Goal: Task Accomplishment & Management: Complete application form

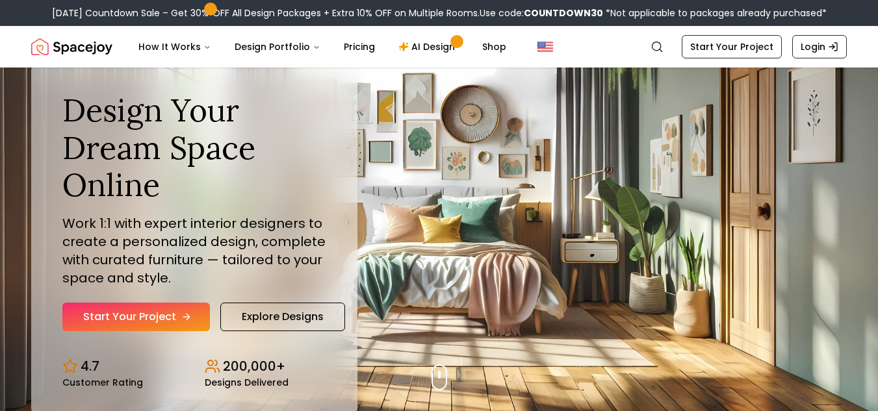
click at [168, 309] on link "Start Your Project" at bounding box center [136, 317] width 148 height 29
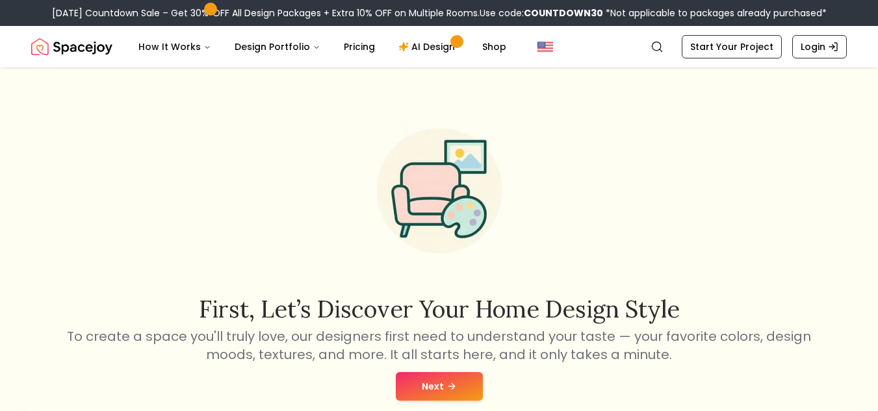
click at [458, 389] on button "Next" at bounding box center [439, 386] width 87 height 29
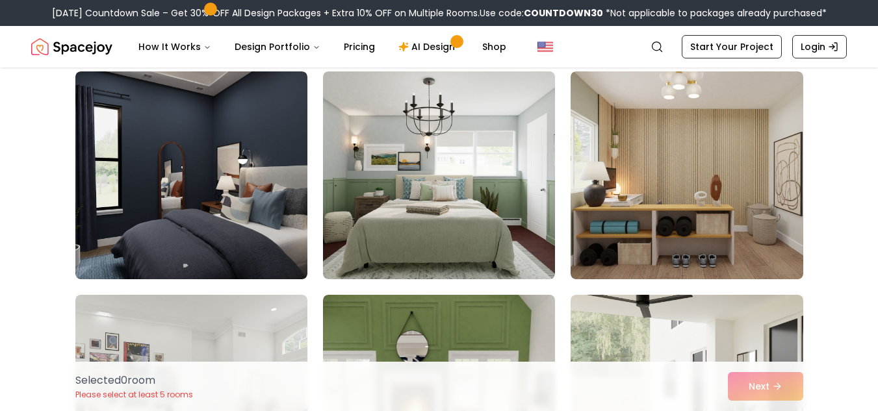
scroll to position [2253, 0]
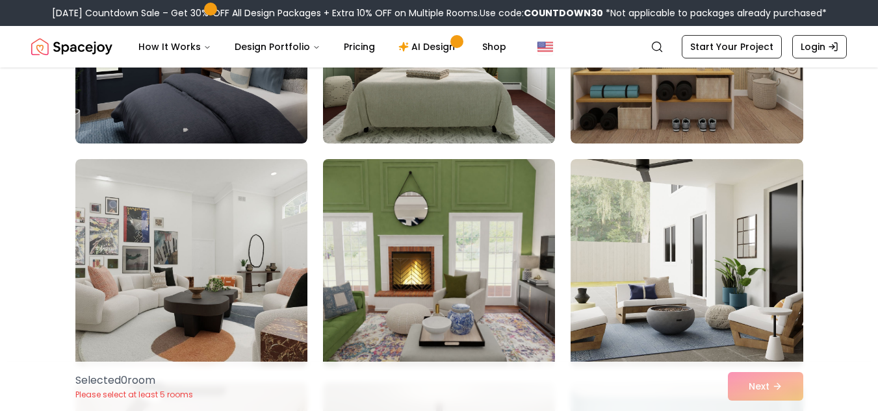
click at [515, 245] on img at bounding box center [439, 263] width 244 height 218
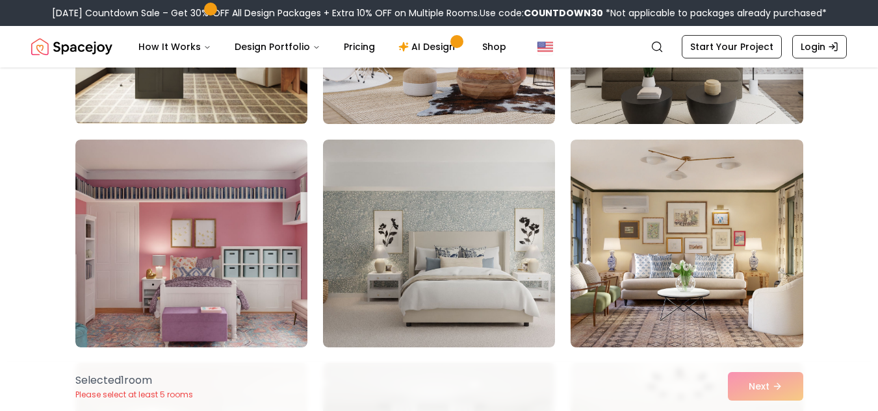
scroll to position [1273, 0]
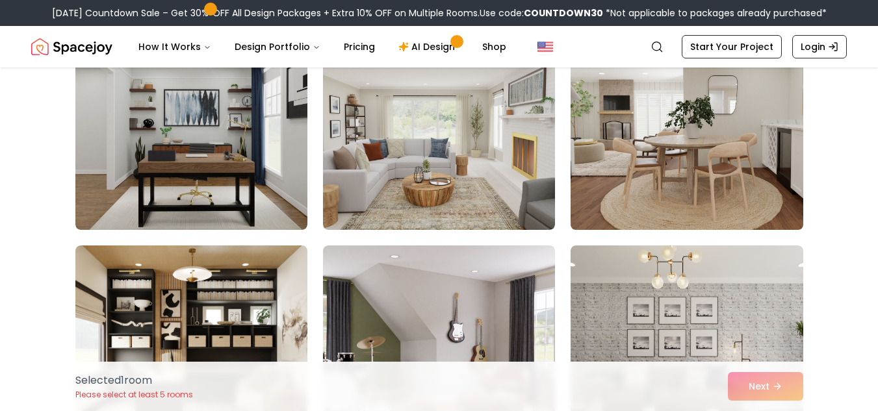
click at [716, 171] on img at bounding box center [687, 126] width 244 height 218
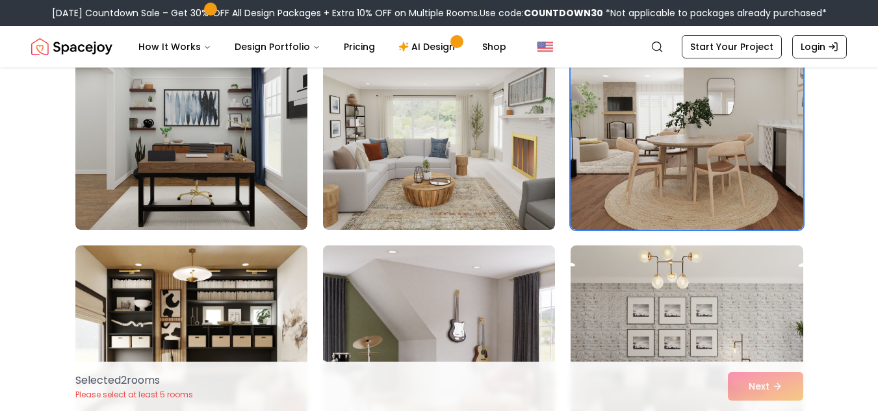
click at [387, 274] on img at bounding box center [439, 349] width 244 height 218
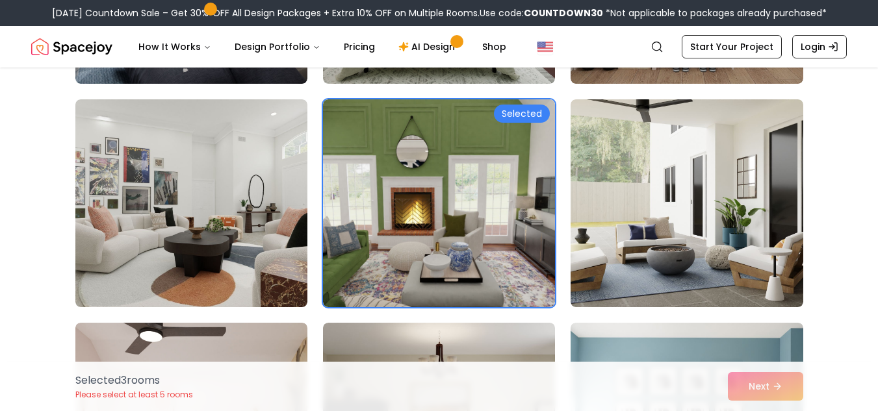
scroll to position [2305, 0]
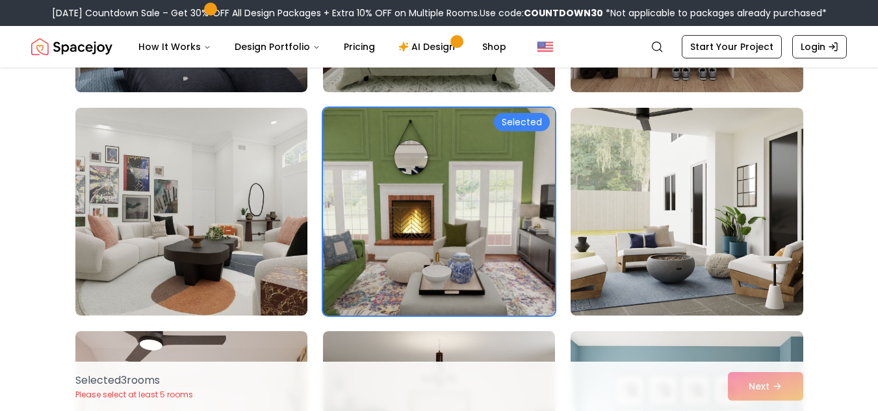
click at [383, 253] on img at bounding box center [439, 212] width 244 height 218
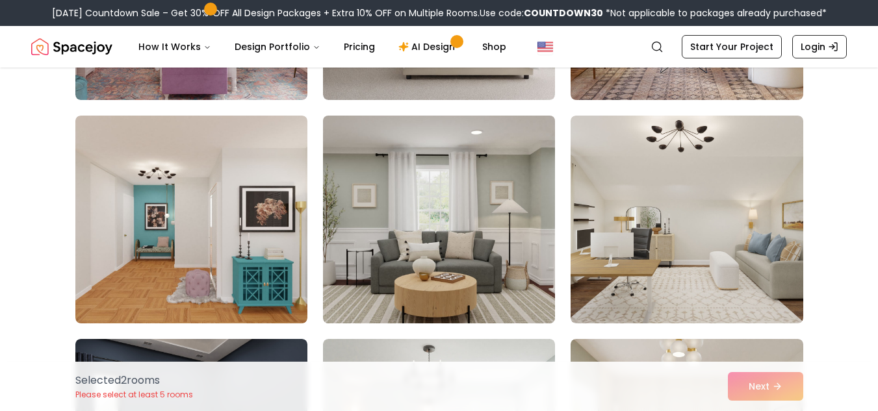
scroll to position [1395, 0]
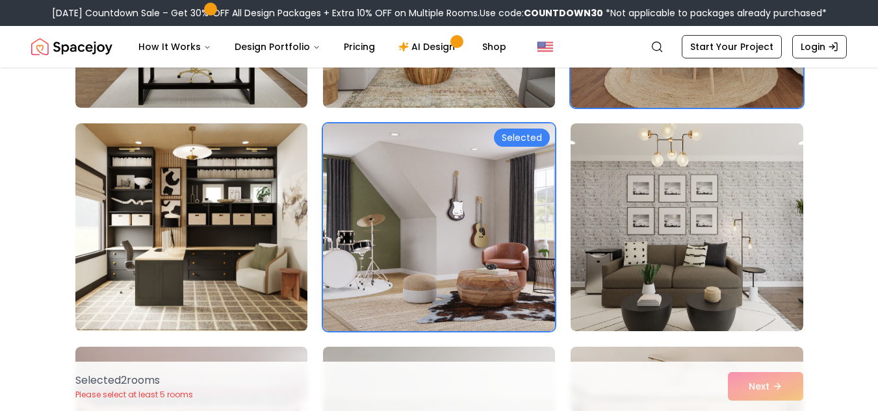
click at [490, 216] on img at bounding box center [439, 227] width 232 height 208
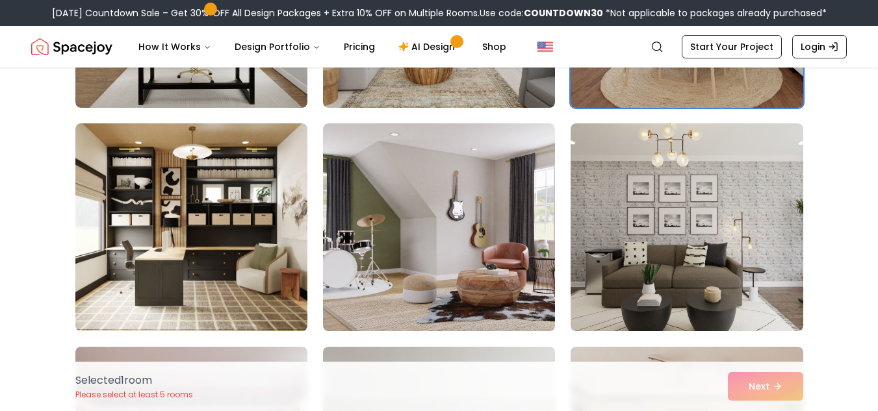
click at [625, 71] on img at bounding box center [687, 4] width 244 height 218
click at [638, 96] on img at bounding box center [687, 4] width 244 height 218
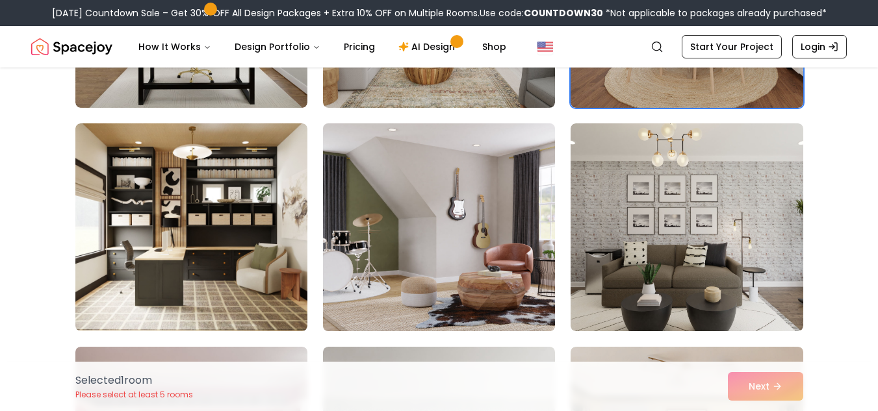
click at [417, 231] on img at bounding box center [439, 227] width 244 height 218
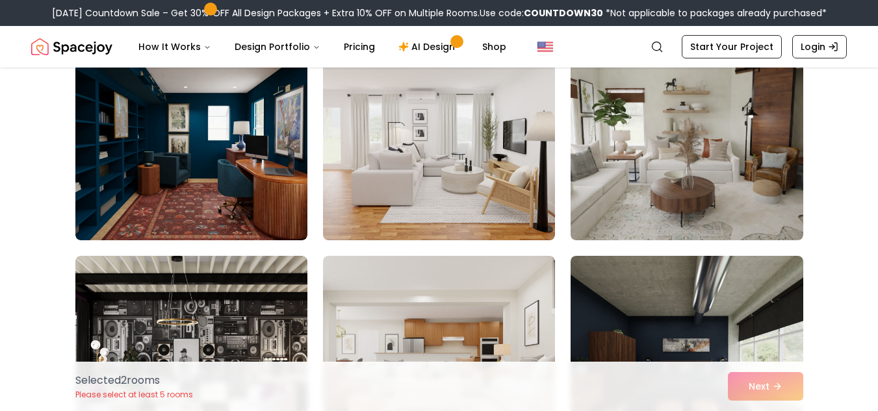
scroll to position [3075, 0]
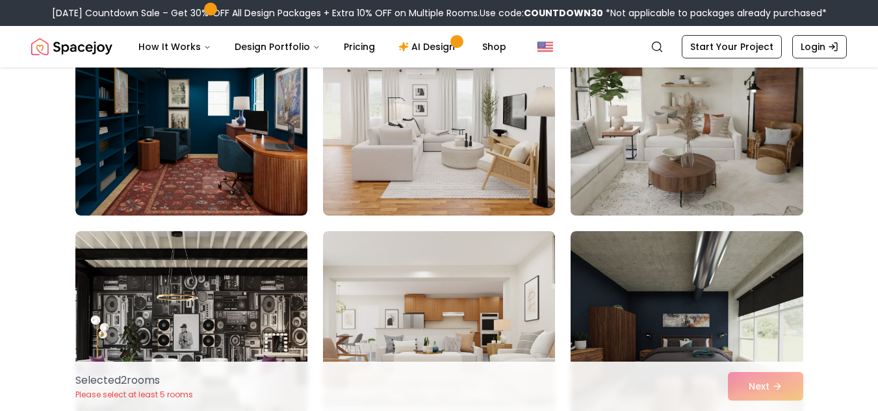
click at [697, 170] on img at bounding box center [687, 112] width 244 height 218
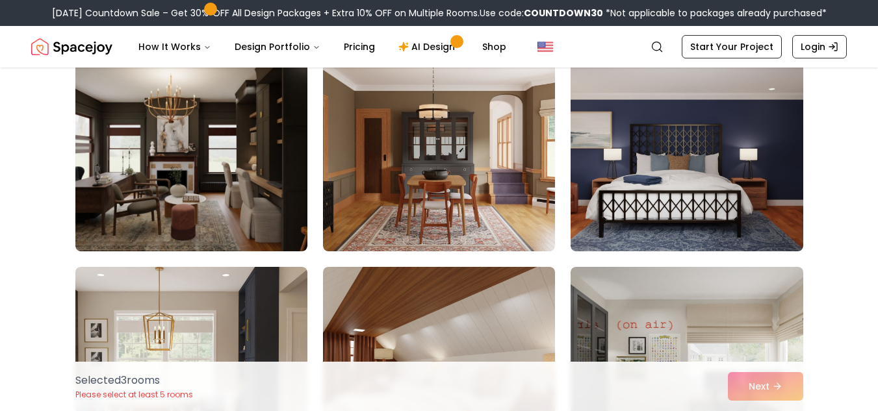
scroll to position [6660, 0]
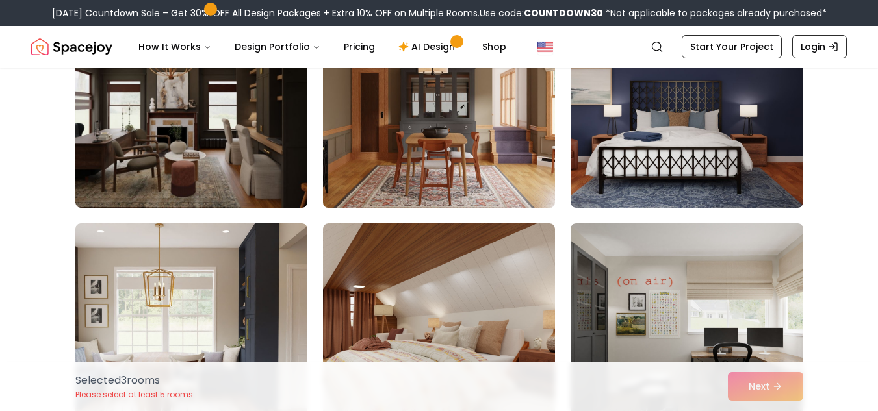
click at [389, 151] on img at bounding box center [439, 104] width 244 height 218
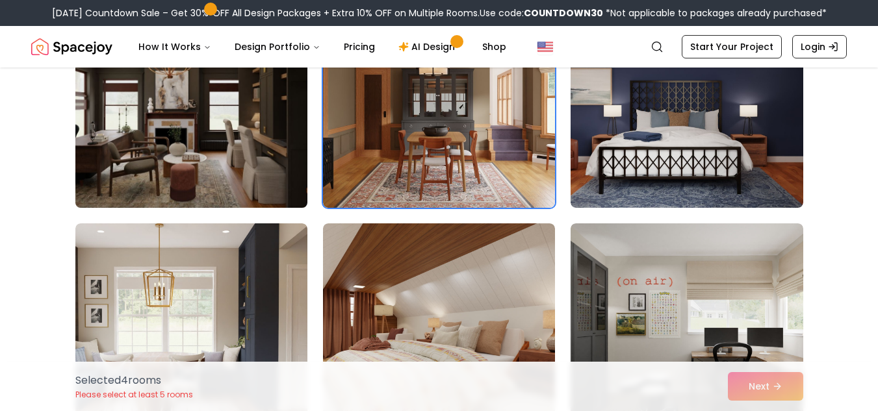
click at [267, 194] on img at bounding box center [192, 104] width 244 height 218
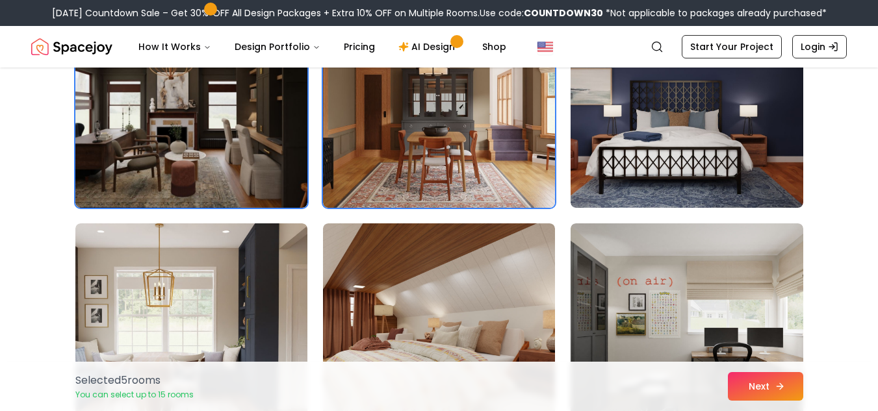
click at [769, 380] on button "Next" at bounding box center [765, 386] width 75 height 29
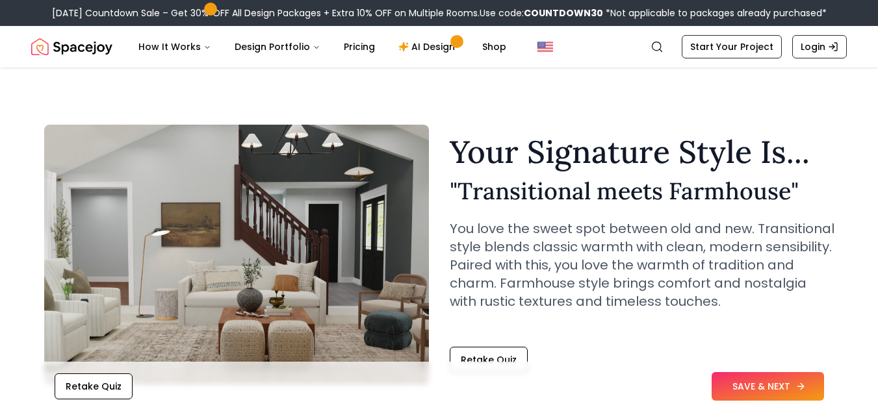
click at [815, 385] on button "SAVE & NEXT" at bounding box center [768, 386] width 112 height 29
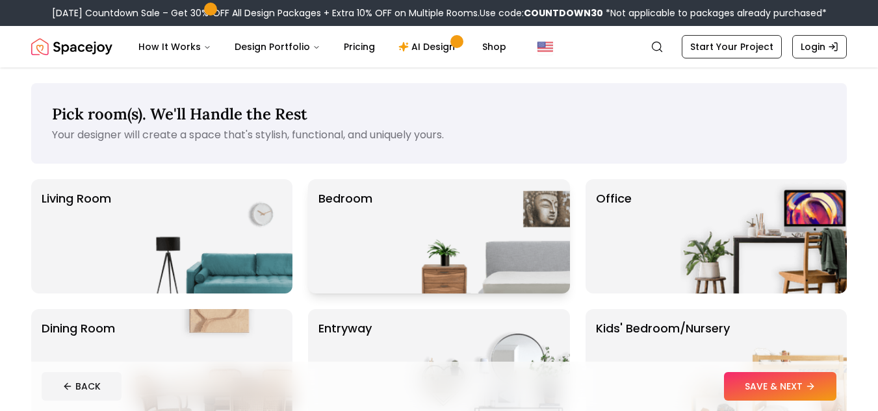
click at [510, 231] on img at bounding box center [487, 236] width 166 height 114
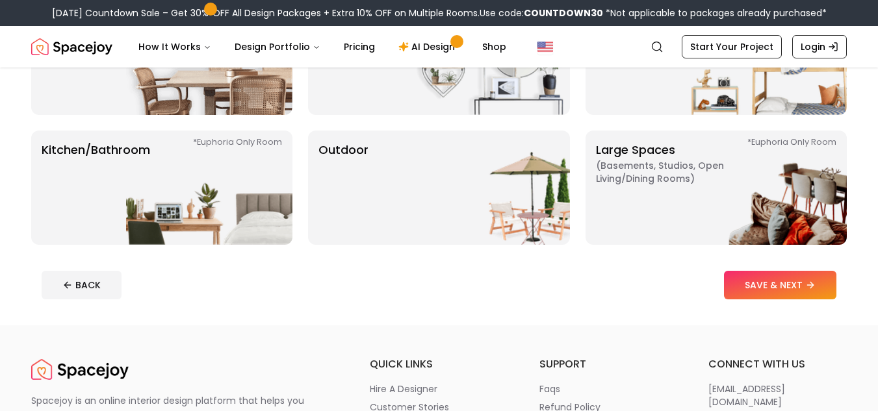
scroll to position [281, 0]
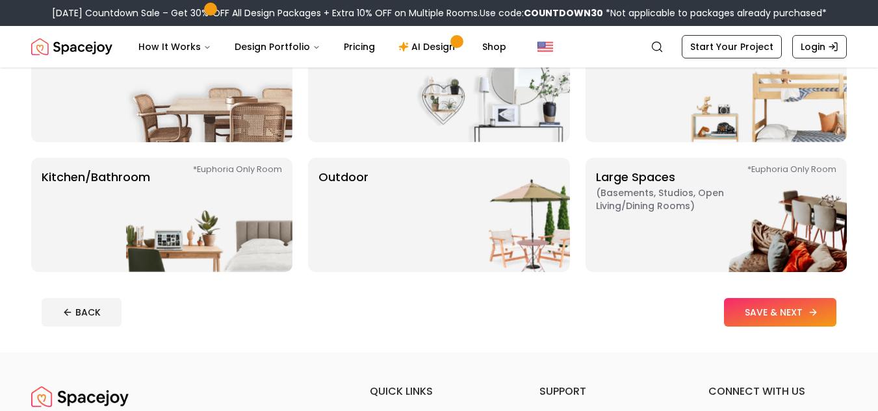
click at [756, 315] on button "SAVE & NEXT" at bounding box center [780, 312] width 112 height 29
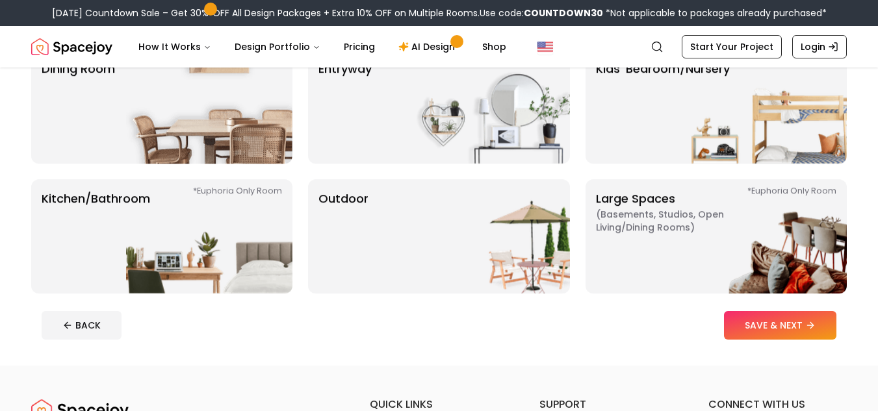
scroll to position [281, 0]
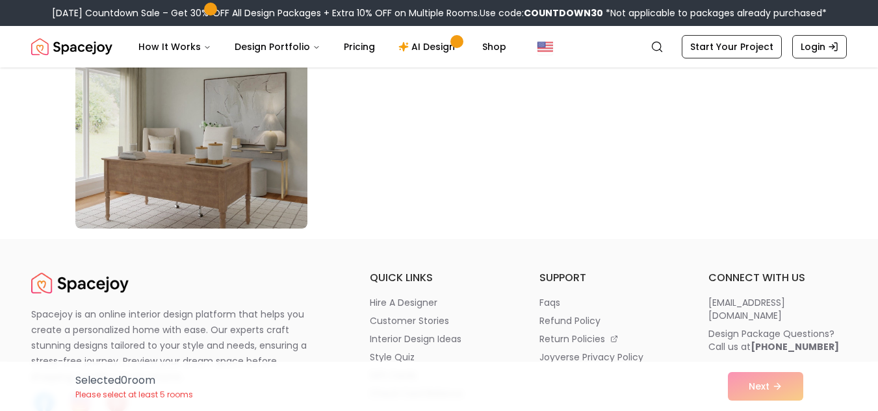
scroll to position [1027, 0]
